Goal: Task Accomplishment & Management: Manage account settings

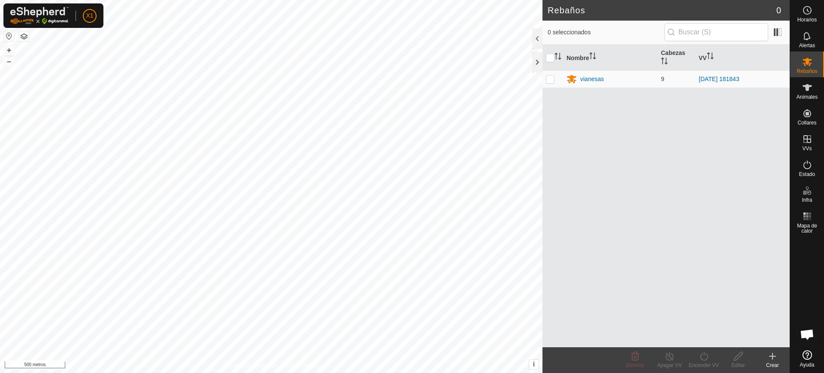
click at [9, 38] on button "button" at bounding box center [9, 36] width 10 height 10
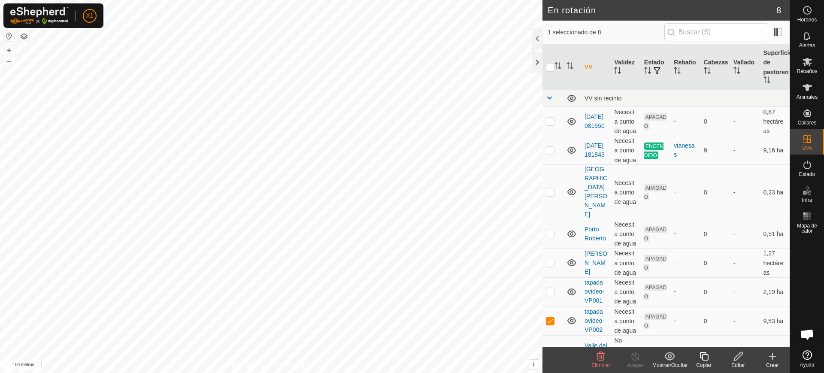
checkbox input "true"
checkbox input "false"
click at [605, 368] on div "Eliminar" at bounding box center [600, 365] width 34 height 8
click font "De acuerdo"
checkbox input "false"
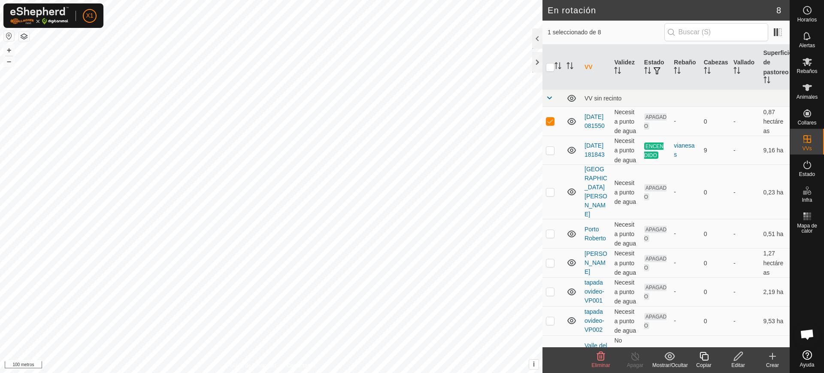
checkbox input "true"
click at [604, 363] on font "Eliminar" at bounding box center [600, 365] width 18 height 6
click font "De acuerdo"
checkbox input "false"
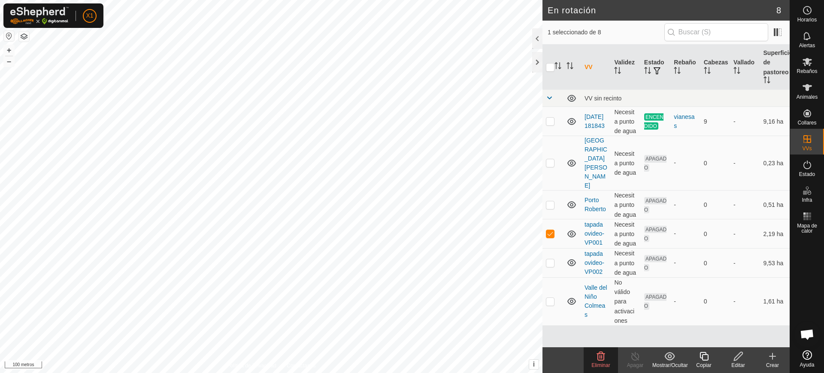
checkbox input "false"
checkbox input "true"
checkbox input "false"
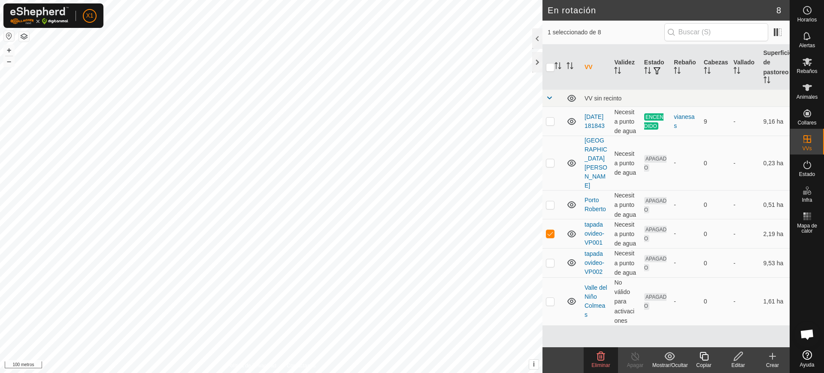
checkbox input "true"
click at [740, 359] on icon at bounding box center [738, 356] width 11 height 10
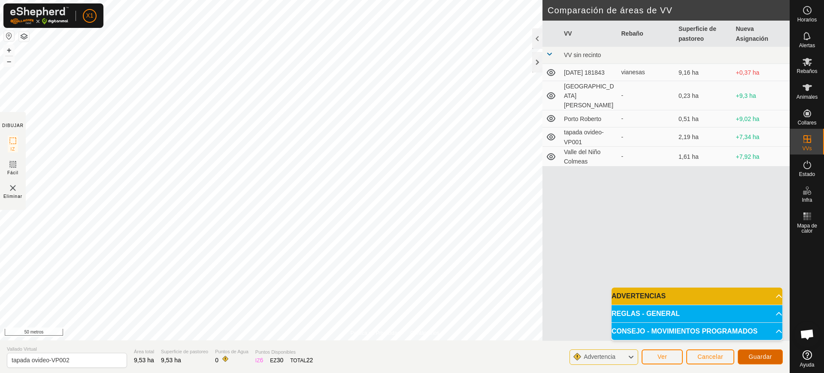
click at [744, 356] on button "Guardar" at bounding box center [759, 356] width 45 height 15
